Goal: Task Accomplishment & Management: Use online tool/utility

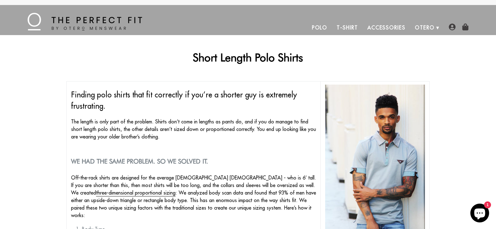
click at [322, 24] on link "Polo" at bounding box center [319, 27] width 25 height 15
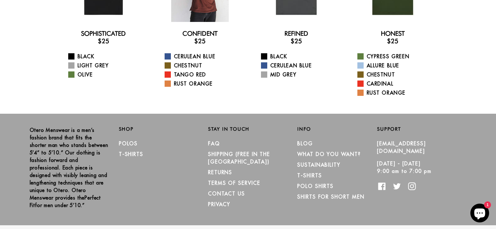
scroll to position [125, 0]
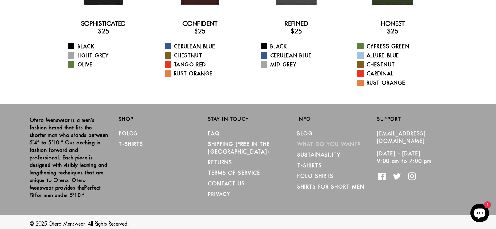
click at [331, 144] on link "What Do You Want?" at bounding box center [329, 144] width 64 height 6
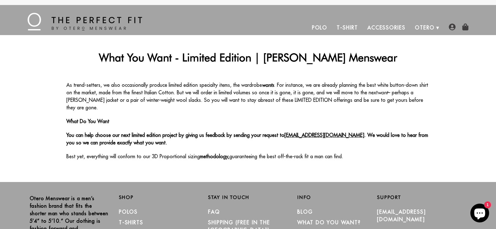
click at [323, 28] on link "Polo" at bounding box center [319, 27] width 25 height 15
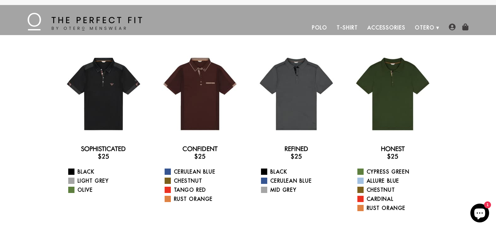
click at [65, 20] on img at bounding box center [85, 22] width 115 height 18
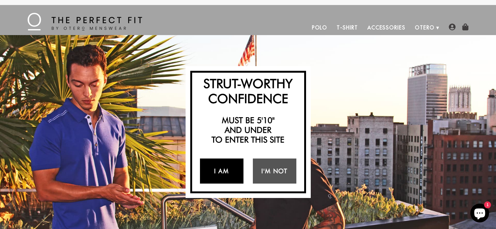
click at [219, 170] on link "I Am" at bounding box center [222, 170] width 44 height 25
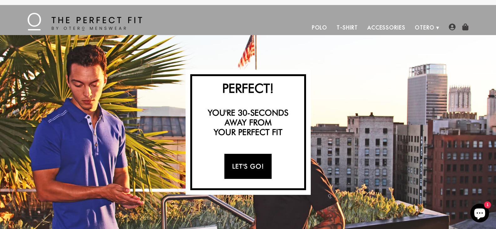
click at [241, 171] on link "Let's Go!" at bounding box center [247, 166] width 47 height 25
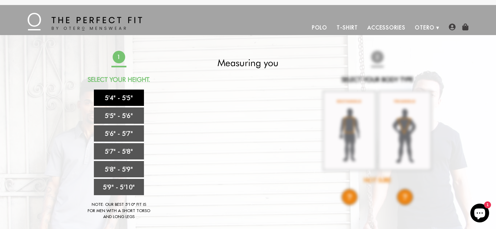
click at [125, 97] on link "5'4" - 5'5"" at bounding box center [119, 98] width 50 height 16
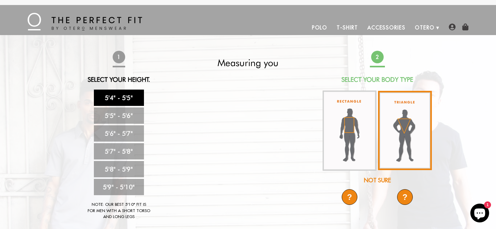
click at [400, 129] on img at bounding box center [405, 130] width 54 height 79
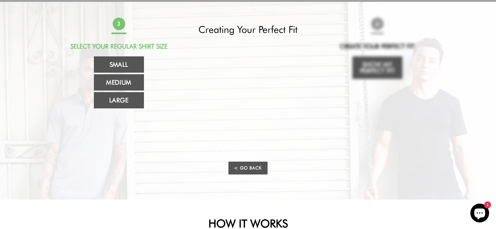
scroll to position [31, 0]
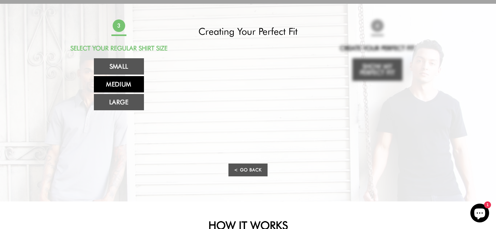
click at [123, 84] on link "Medium" at bounding box center [119, 84] width 50 height 16
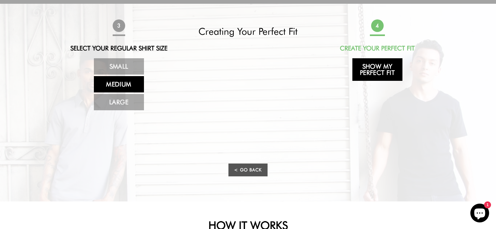
click at [377, 71] on link "Show My Perfect Fit" at bounding box center [378, 69] width 50 height 23
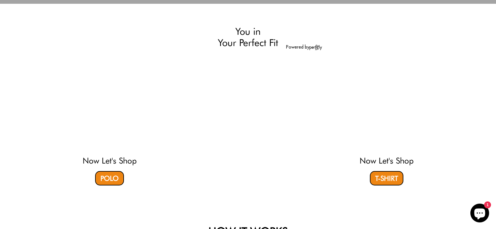
select select "triangle"
select select "M"
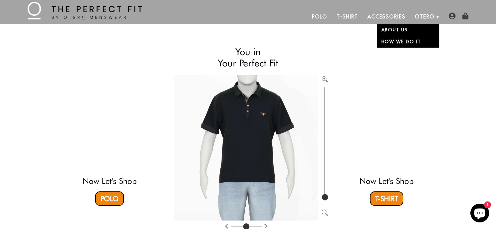
scroll to position [0, 0]
